Goal: Check status: Check status

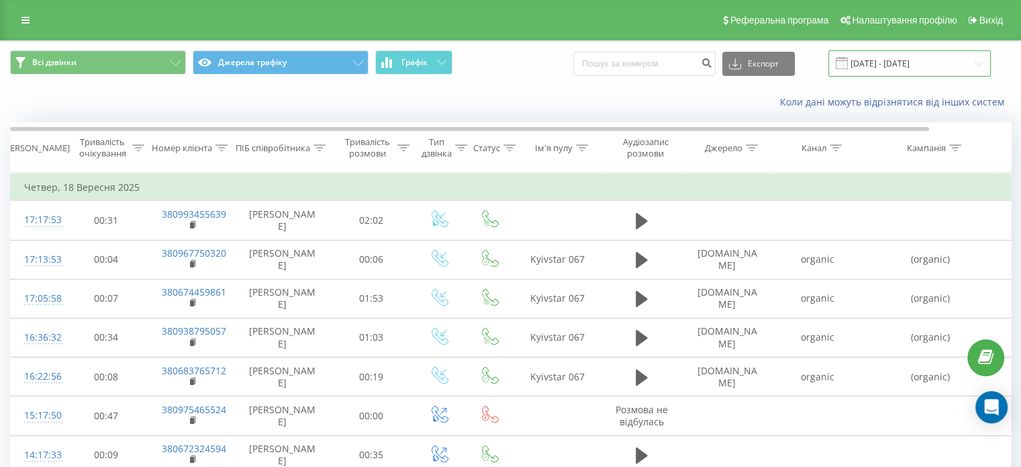
click at [950, 69] on input "[DATE] - [DATE]" at bounding box center [909, 63] width 162 height 26
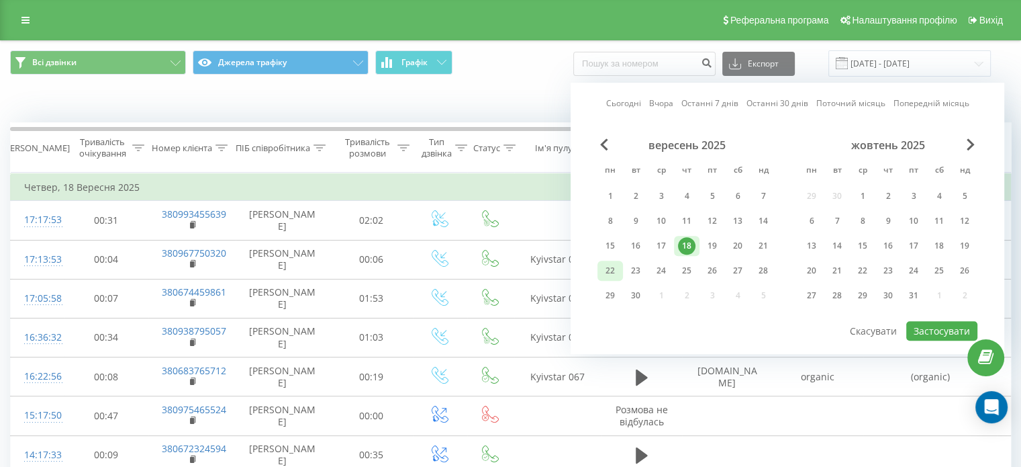
click at [614, 263] on div "22" at bounding box center [610, 270] width 17 height 17
click at [940, 336] on button "Застосувати" at bounding box center [941, 330] width 71 height 19
type input "[DATE] - [DATE]"
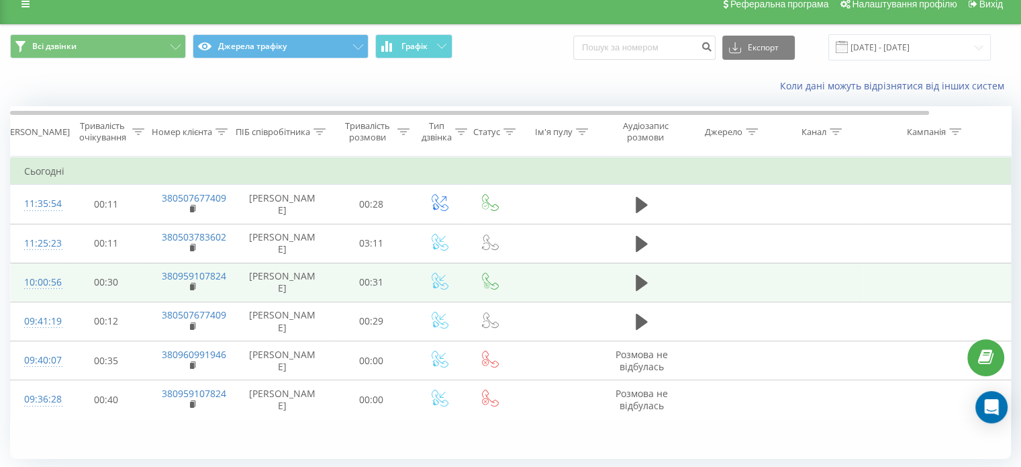
scroll to position [58, 0]
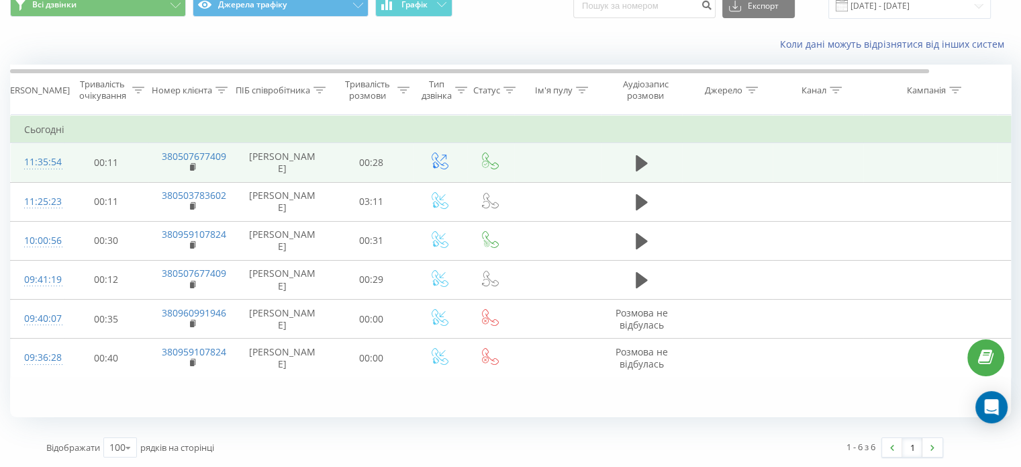
click at [636, 147] on td at bounding box center [642, 162] width 81 height 39
click at [636, 166] on icon at bounding box center [642, 163] width 12 height 16
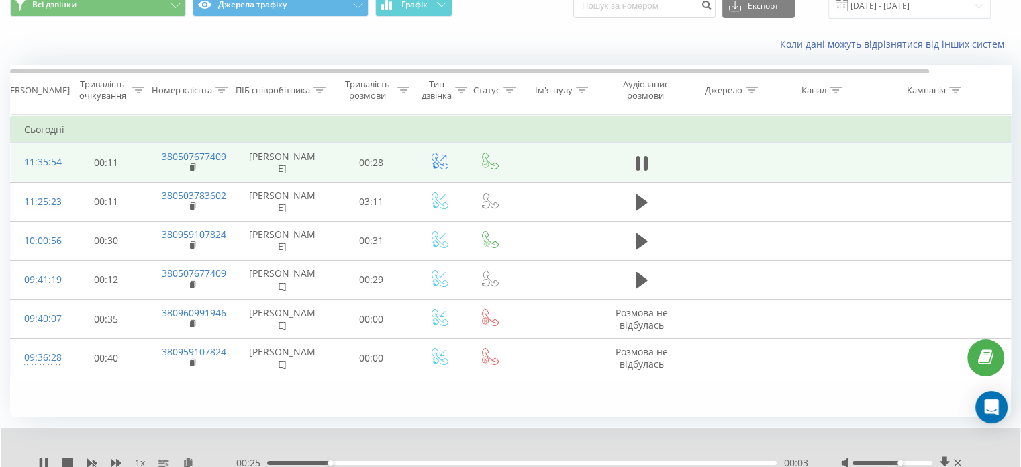
click at [899, 462] on div "Accessibility label" at bounding box center [900, 462] width 5 height 5
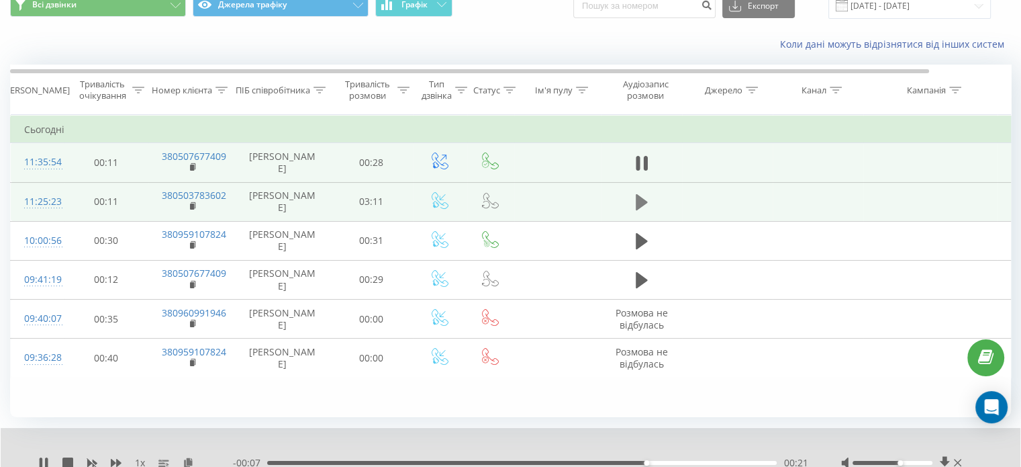
click at [640, 202] on icon at bounding box center [642, 202] width 12 height 16
click at [320, 463] on div "00:15" at bounding box center [522, 463] width 510 height 4
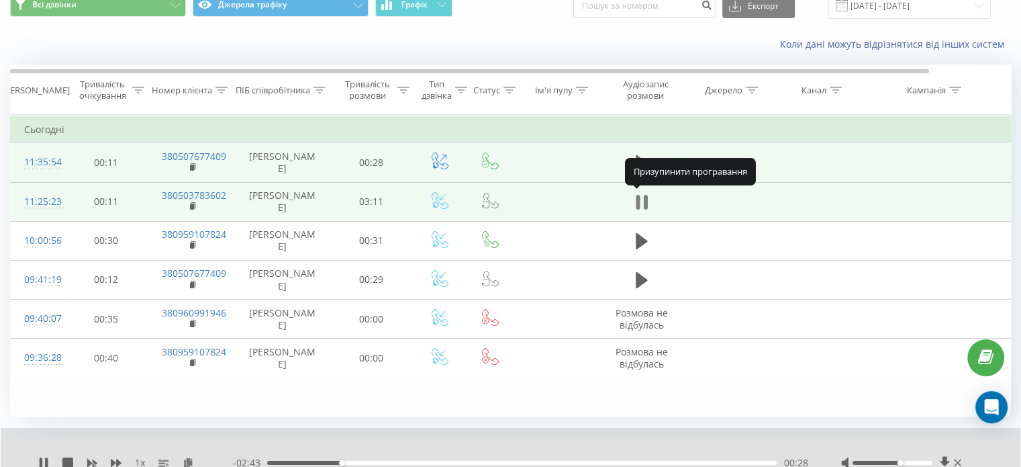
click at [645, 206] on icon at bounding box center [645, 202] width 4 height 15
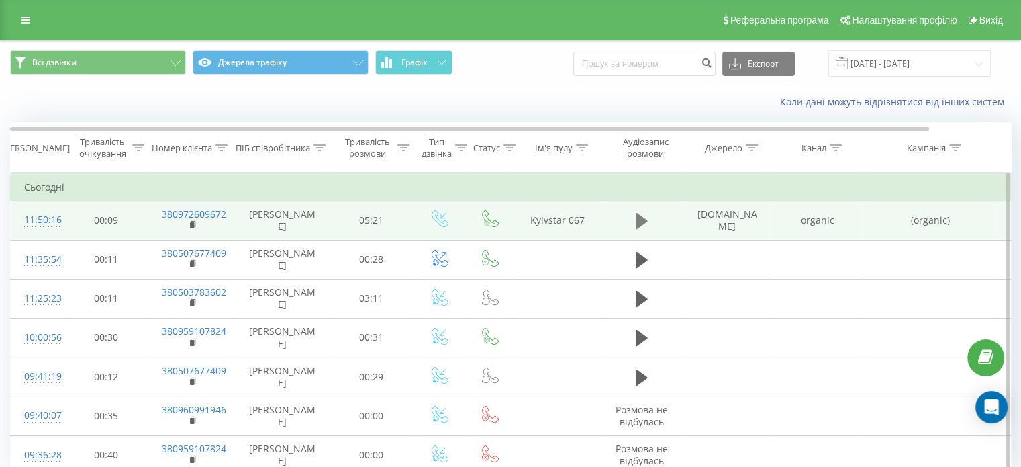
click at [643, 224] on icon at bounding box center [642, 221] width 12 height 16
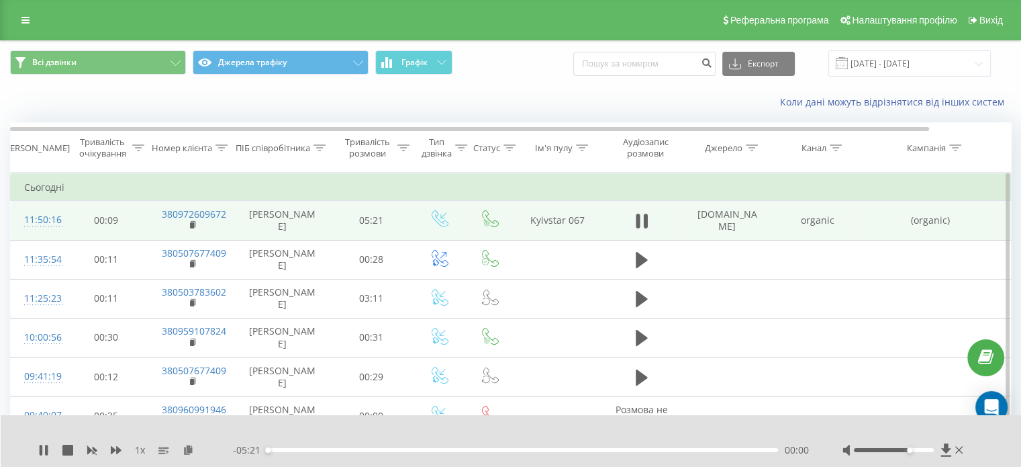
click at [913, 448] on div at bounding box center [894, 450] width 80 height 4
click at [277, 448] on div "00:02" at bounding box center [522, 450] width 511 height 4
click at [285, 450] on div "00:11" at bounding box center [522, 450] width 511 height 4
click at [295, 453] on div "- 05:09 00:13 00:13" at bounding box center [521, 449] width 576 height 13
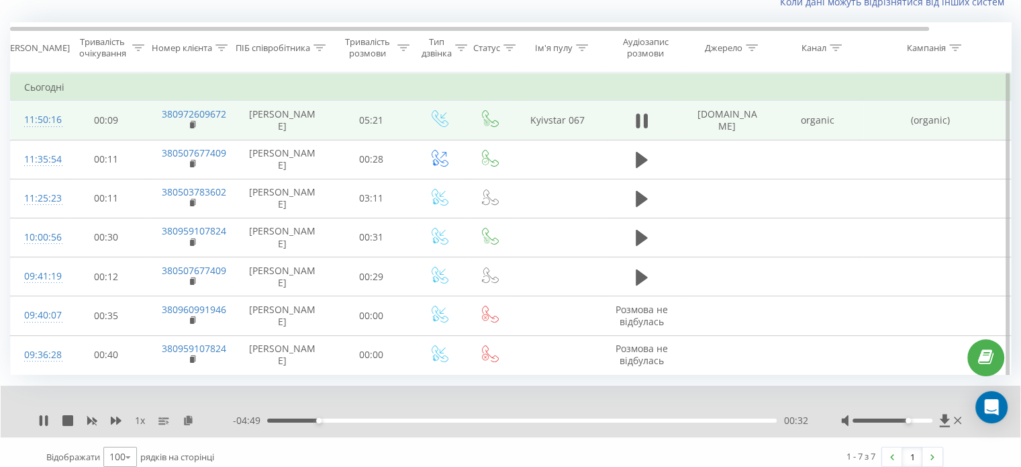
scroll to position [118, 0]
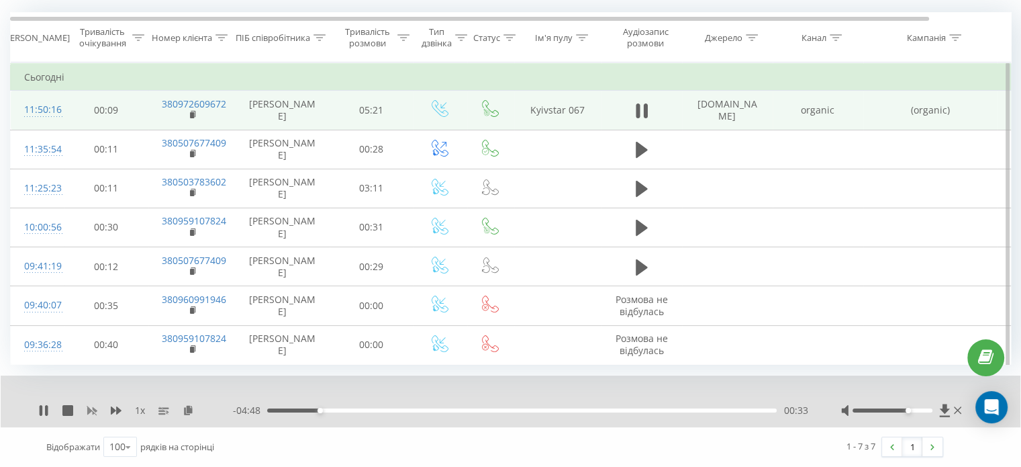
click at [93, 409] on icon at bounding box center [92, 411] width 10 height 8
drag, startPoint x: 905, startPoint y: 410, endPoint x: 929, endPoint y: 402, distance: 24.8
click at [929, 402] on div "1 x - 04:39 00:43 00:43" at bounding box center [511, 401] width 1020 height 52
click at [732, 429] on div "1 - 7 з 7 1" at bounding box center [724, 446] width 458 height 39
drag, startPoint x: 383, startPoint y: 408, endPoint x: 412, endPoint y: 410, distance: 29.6
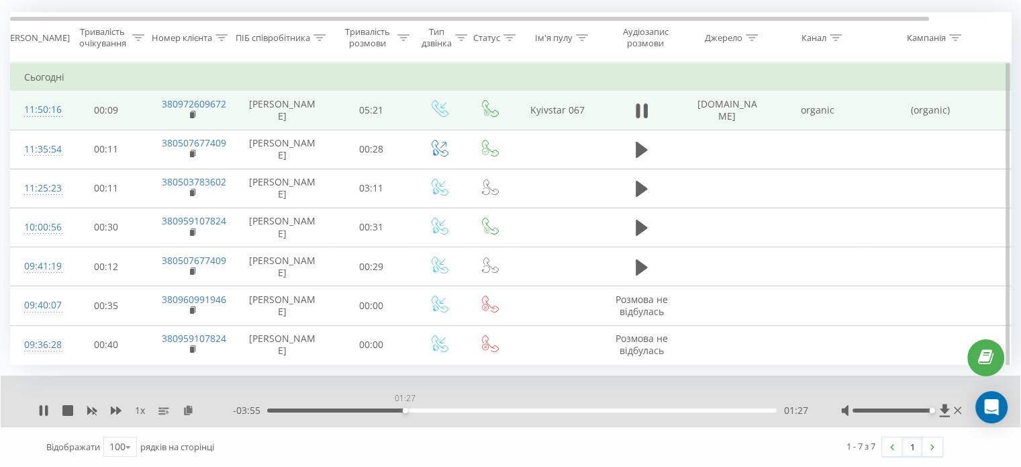
click at [408, 410] on div "01:27" at bounding box center [405, 410] width 5 height 5
drag, startPoint x: 422, startPoint y: 411, endPoint x: 443, endPoint y: 413, distance: 21.6
click at [443, 413] on div "01:49" at bounding box center [440, 410] width 5 height 5
click at [481, 410] on div "02:13" at bounding box center [478, 410] width 5 height 5
drag, startPoint x: 540, startPoint y: 411, endPoint x: 561, endPoint y: 410, distance: 20.2
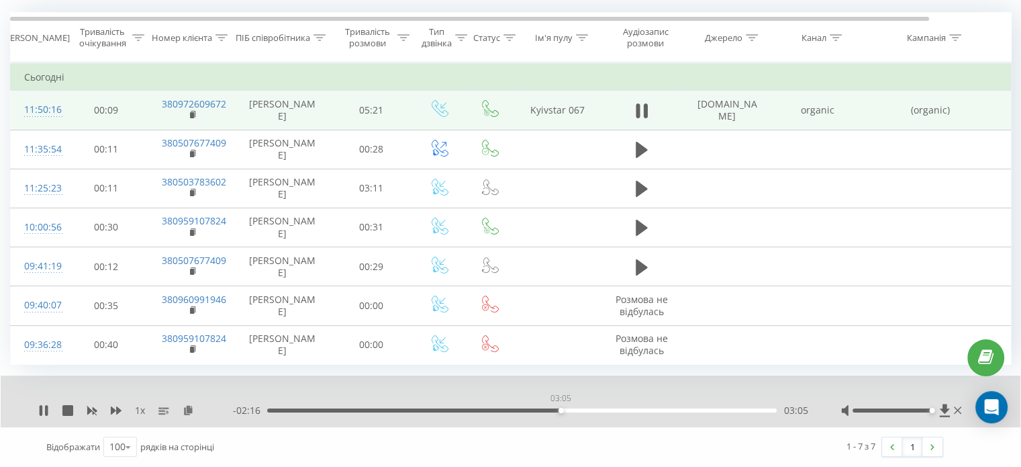
click at [561, 410] on div "03:05" at bounding box center [561, 410] width 5 height 5
click at [43, 410] on icon at bounding box center [43, 410] width 11 height 11
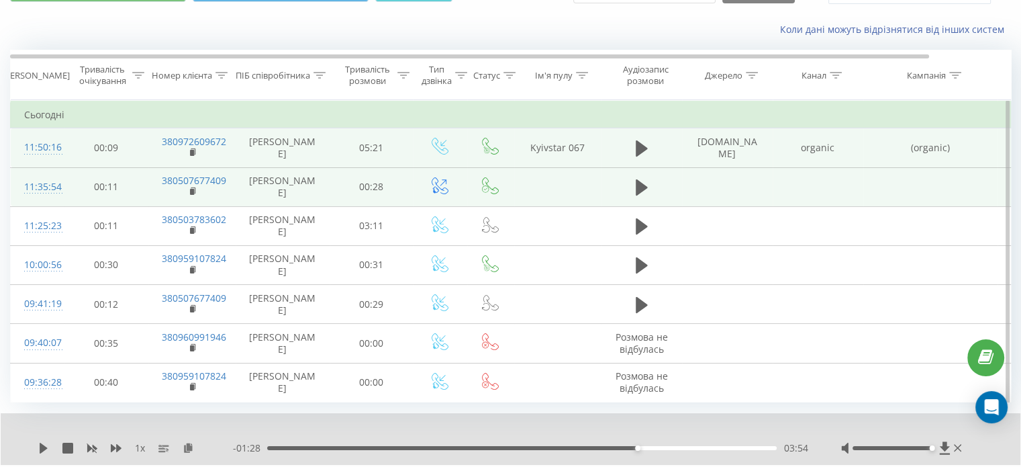
scroll to position [51, 0]
